Goal: Task Accomplishment & Management: Use online tool/utility

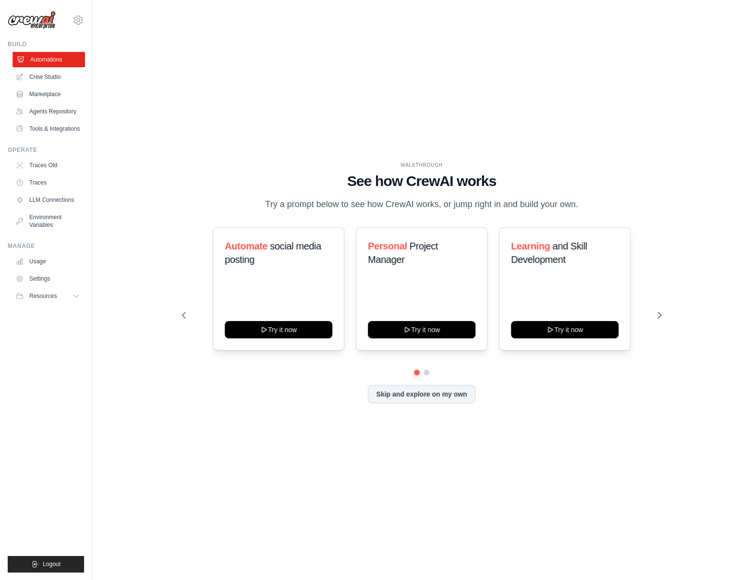
click at [40, 60] on link "Automations" at bounding box center [48, 59] width 73 height 15
click at [661, 317] on icon at bounding box center [661, 315] width 10 height 10
click at [660, 313] on icon at bounding box center [661, 315] width 10 height 10
click at [660, 318] on icon at bounding box center [661, 315] width 10 height 10
click at [184, 316] on icon at bounding box center [183, 315] width 10 height 10
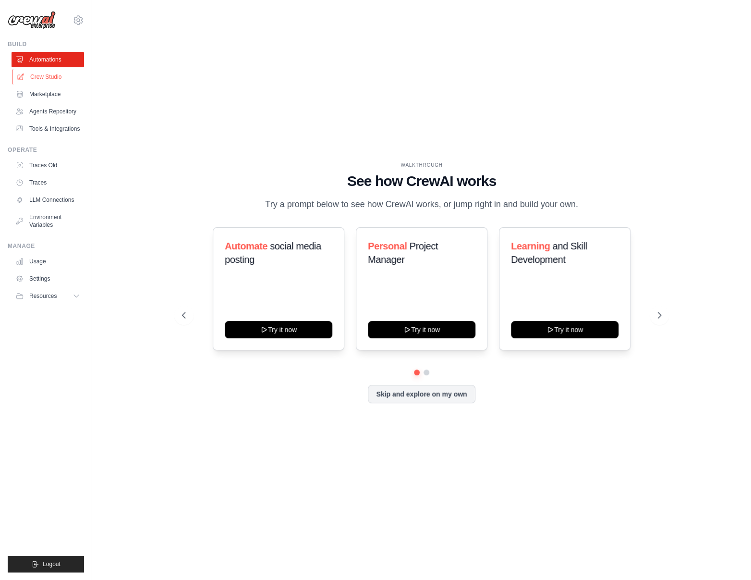
click at [51, 80] on link "Crew Studio" at bounding box center [48, 76] width 73 height 15
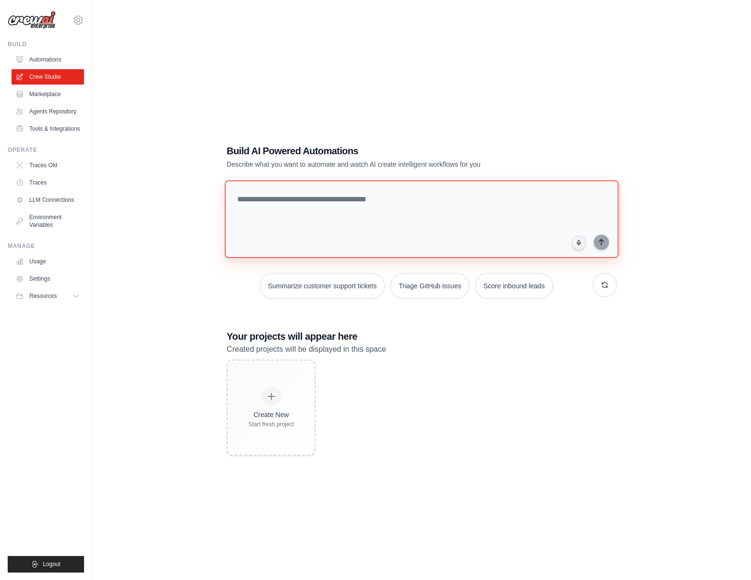
click at [365, 201] on textarea at bounding box center [422, 219] width 394 height 78
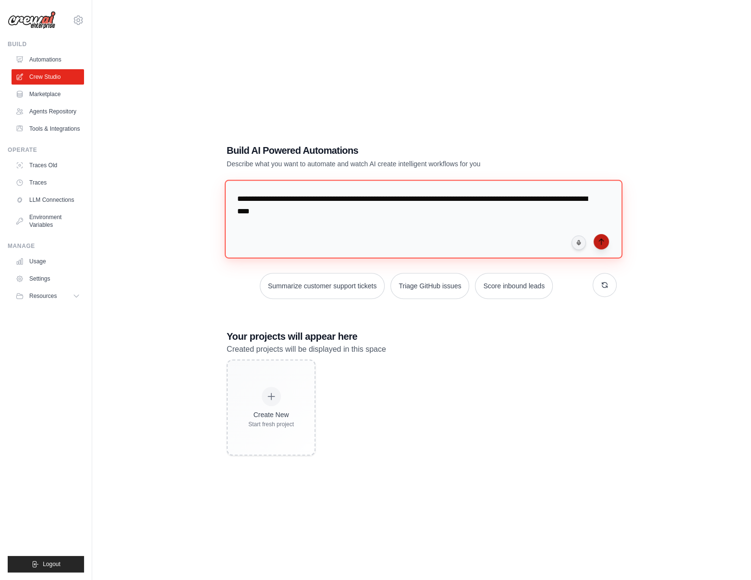
type textarea "**********"
click at [603, 240] on icon "submit" at bounding box center [601, 242] width 4 height 6
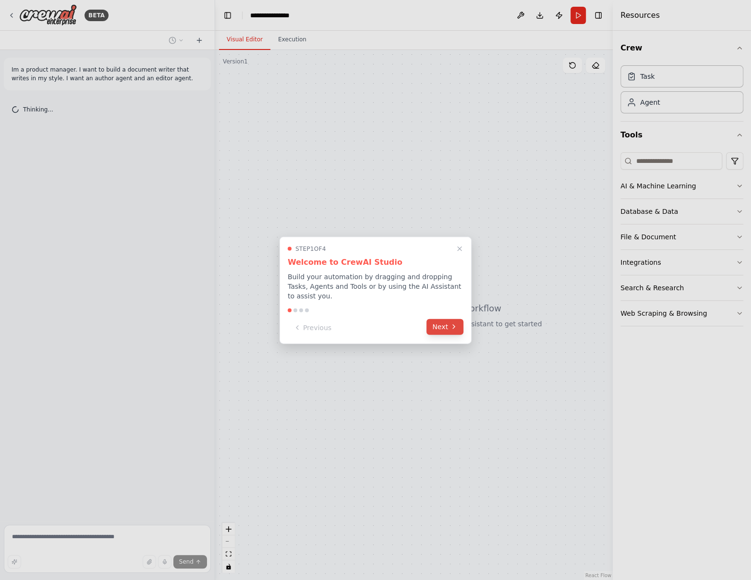
click at [455, 324] on icon at bounding box center [454, 327] width 8 height 8
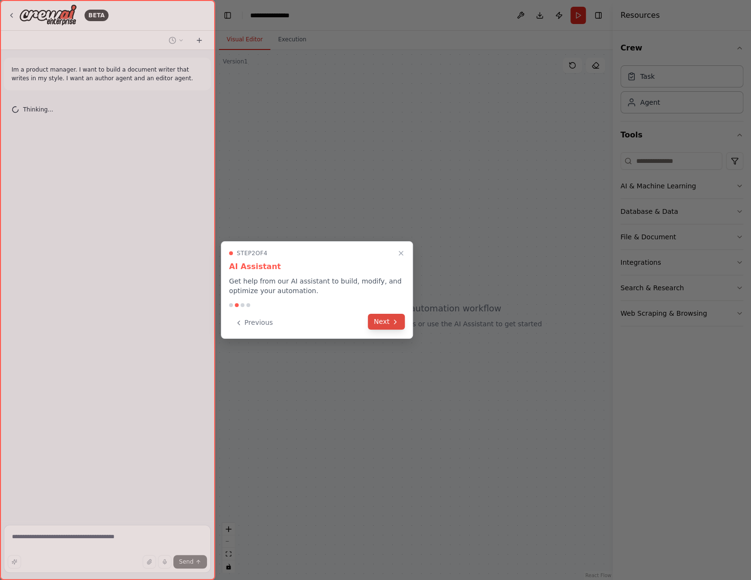
click at [379, 325] on button "Next" at bounding box center [386, 322] width 37 height 16
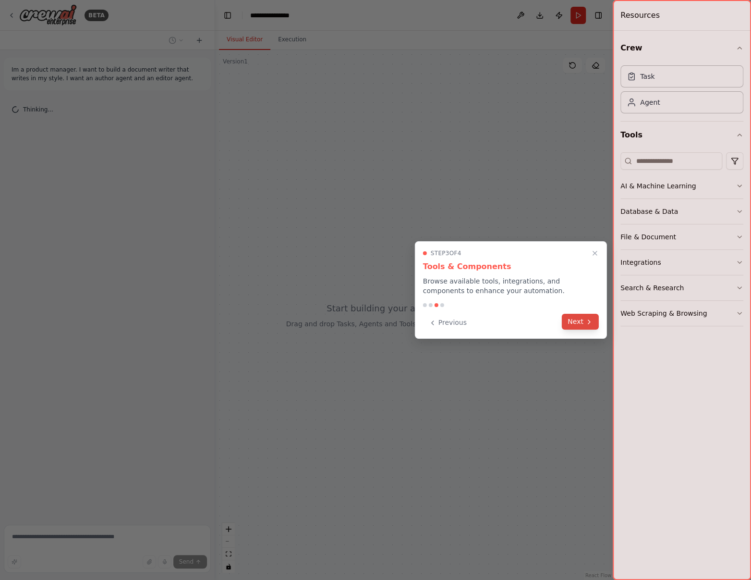
click at [574, 321] on button "Next" at bounding box center [580, 322] width 37 height 16
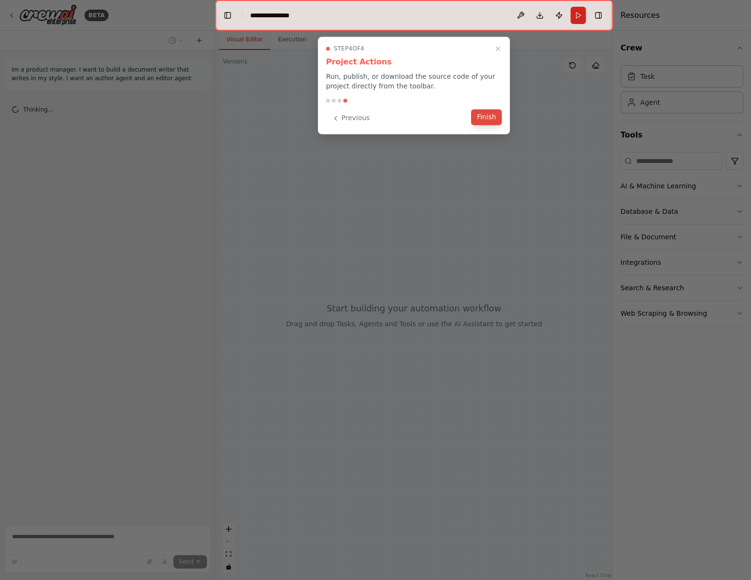
click at [482, 112] on button "Finish" at bounding box center [486, 117] width 31 height 16
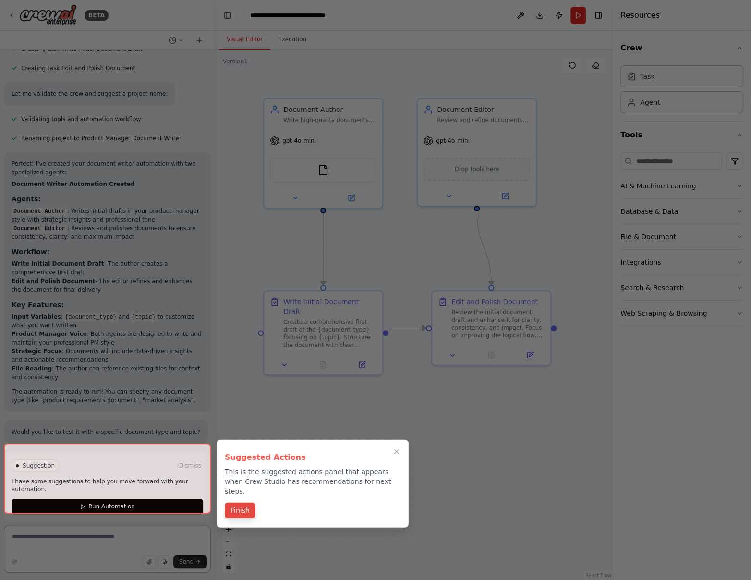
scroll to position [291, 0]
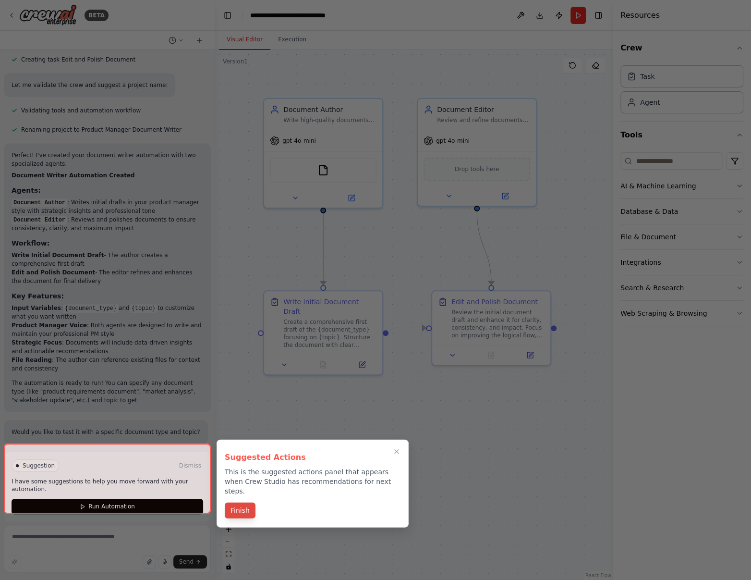
click at [244, 504] on button "Finish" at bounding box center [240, 510] width 31 height 16
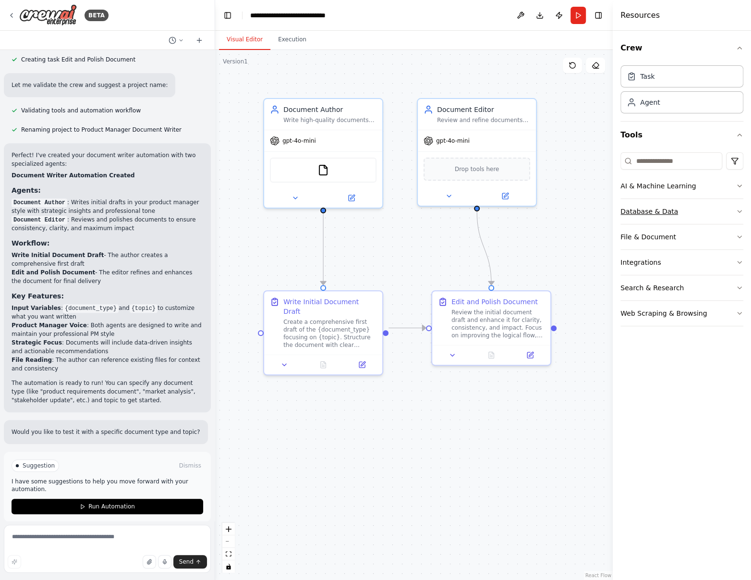
click at [640, 202] on button "Database & Data" at bounding box center [682, 211] width 123 height 25
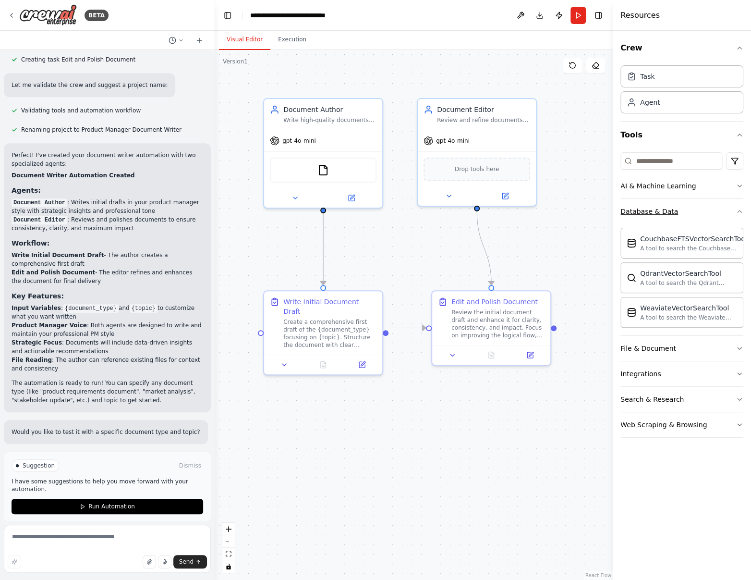
click at [640, 204] on button "Database & Data" at bounding box center [682, 211] width 123 height 25
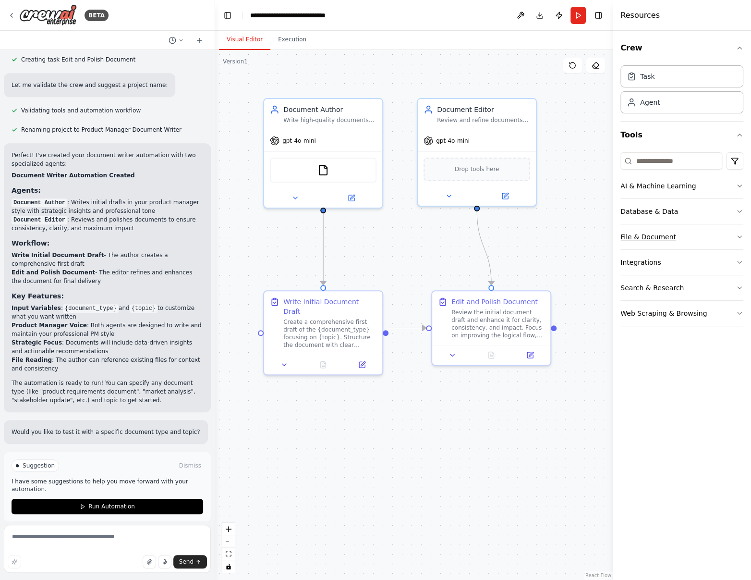
click at [641, 225] on button "File & Document" at bounding box center [682, 236] width 123 height 25
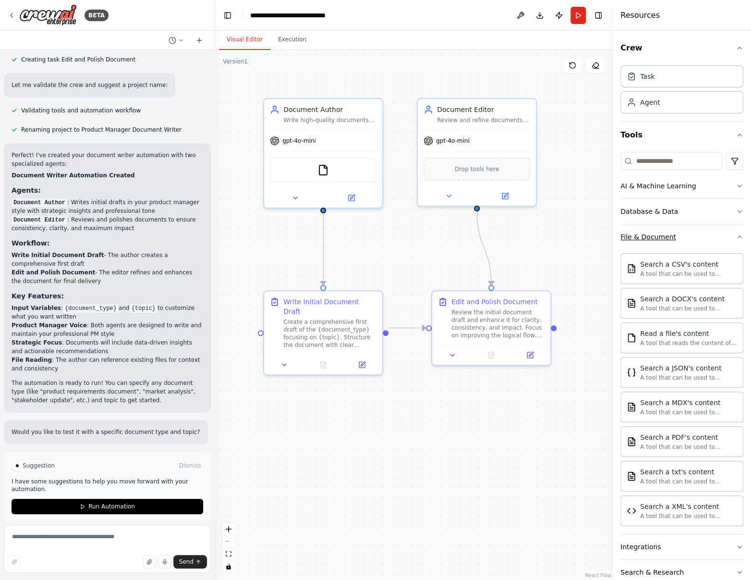
click at [641, 225] on button "File & Document" at bounding box center [682, 236] width 123 height 25
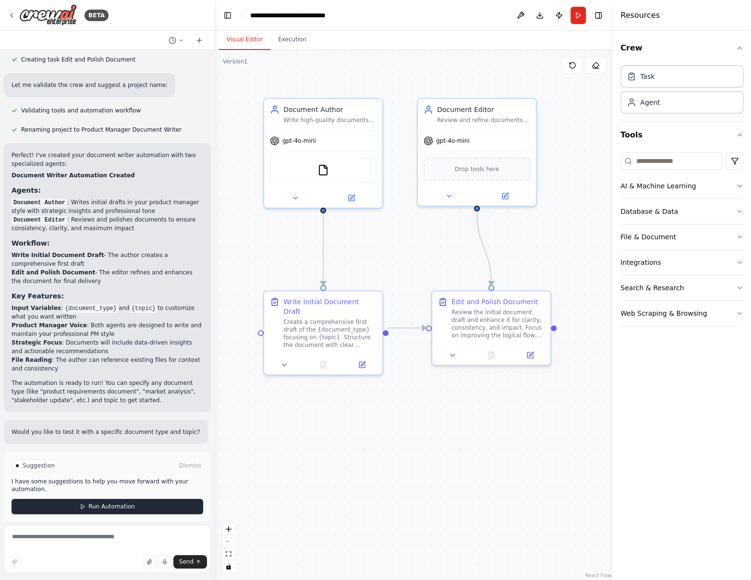
click at [93, 502] on span "Run Automation" at bounding box center [111, 506] width 47 height 8
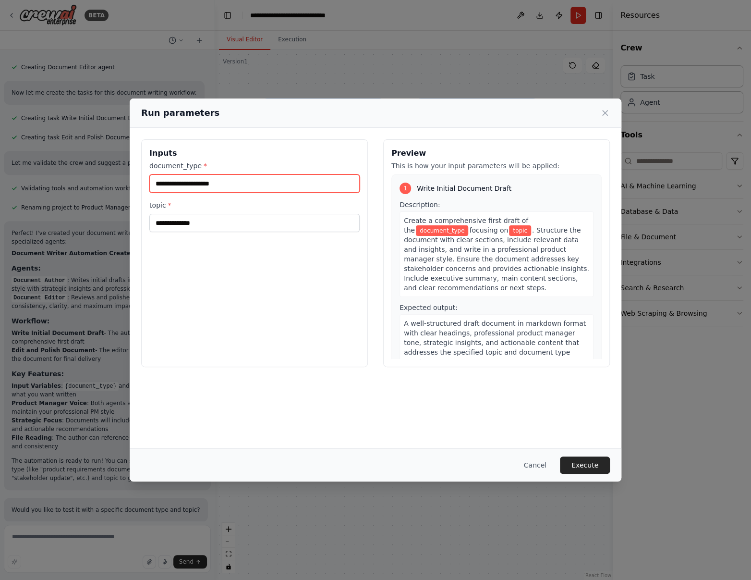
click at [218, 184] on input "document_type *" at bounding box center [254, 183] width 210 height 18
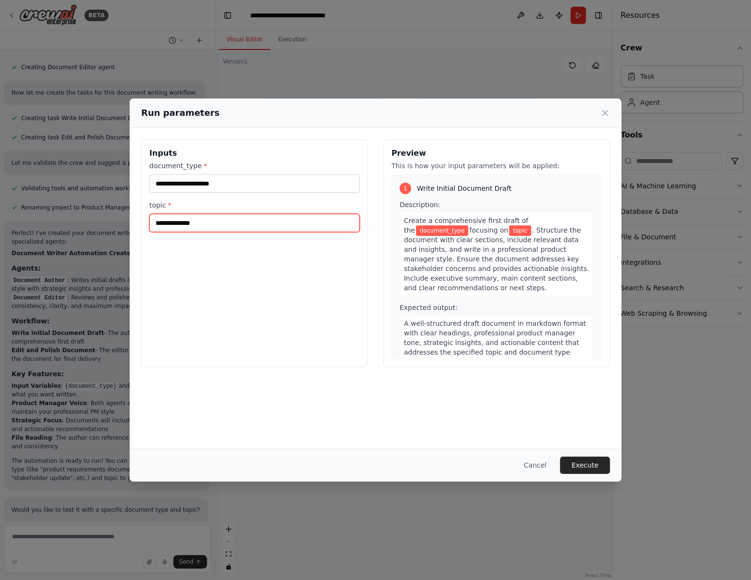
click at [214, 224] on input "topic *" at bounding box center [254, 223] width 210 height 18
click at [606, 113] on icon at bounding box center [605, 113] width 10 height 10
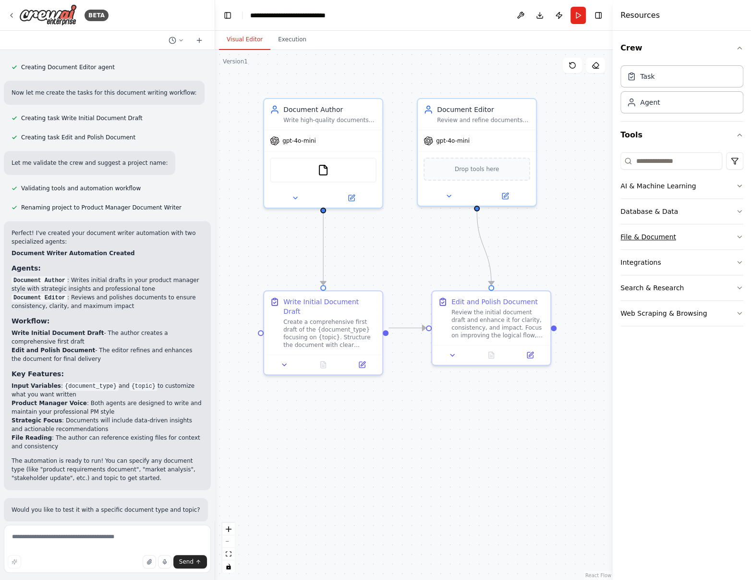
click at [664, 237] on div "File & Document" at bounding box center [649, 237] width 56 height 10
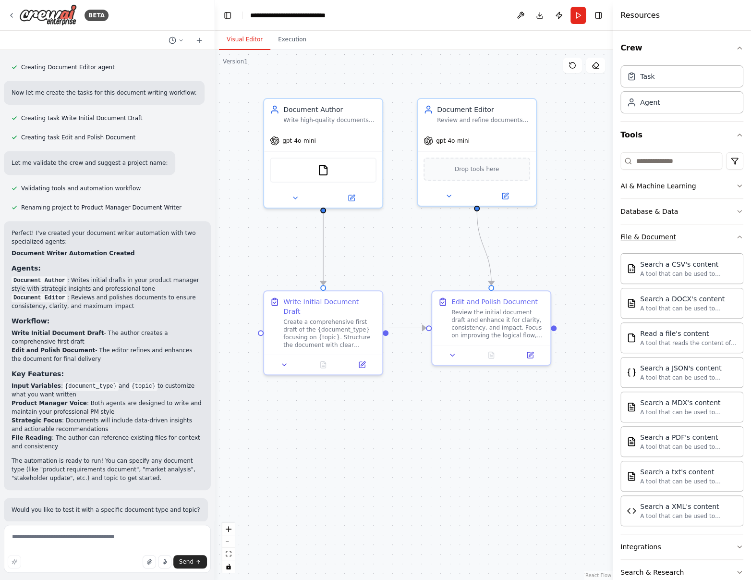
click at [664, 237] on div "File & Document" at bounding box center [649, 237] width 56 height 10
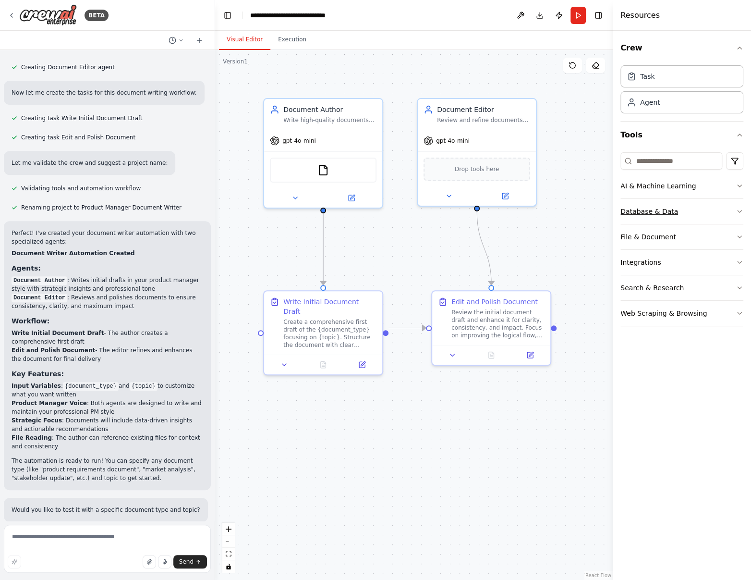
click at [664, 217] on button "Database & Data" at bounding box center [682, 211] width 123 height 25
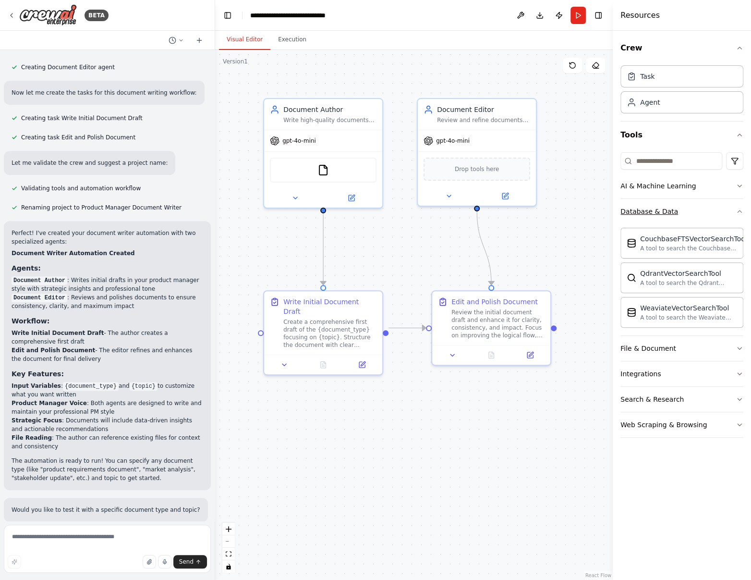
click at [664, 217] on button "Database & Data" at bounding box center [682, 211] width 123 height 25
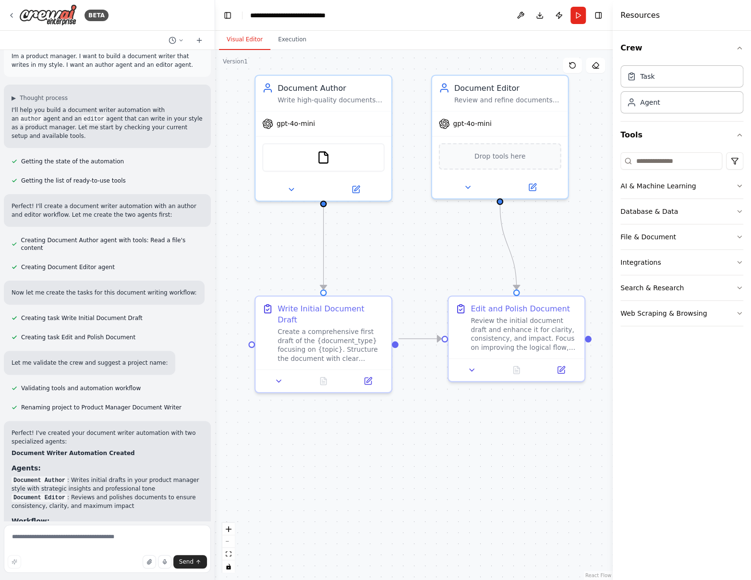
scroll to position [0, 0]
